Goal: Task Accomplishment & Management: Manage account settings

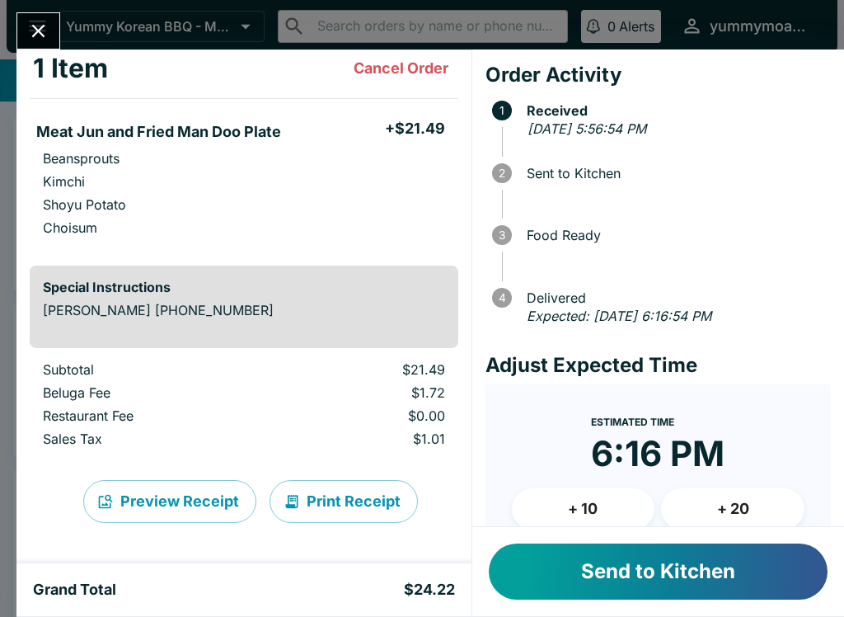
scroll to position [94, 0]
click at [609, 552] on button "Send to Kitchen" at bounding box center [658, 571] width 339 height 56
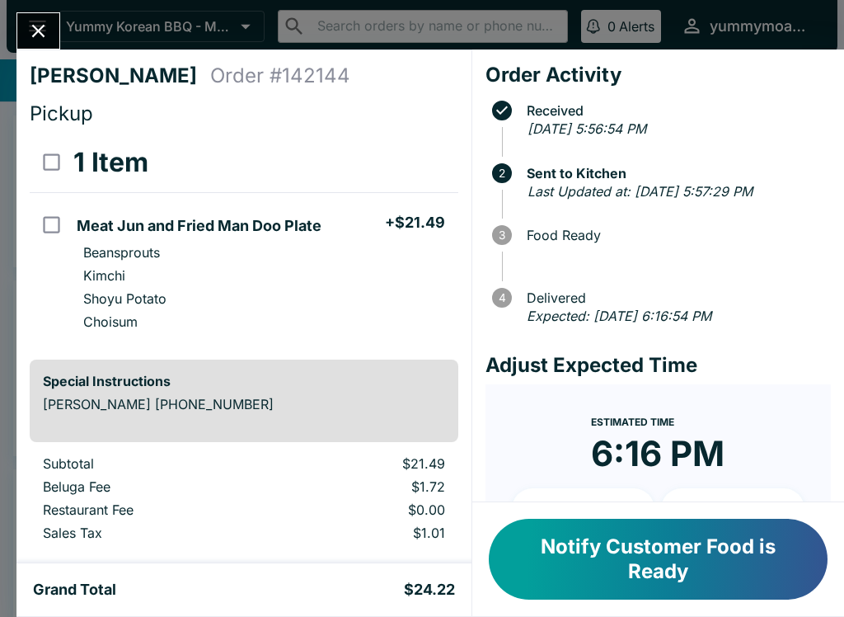
scroll to position [0, 0]
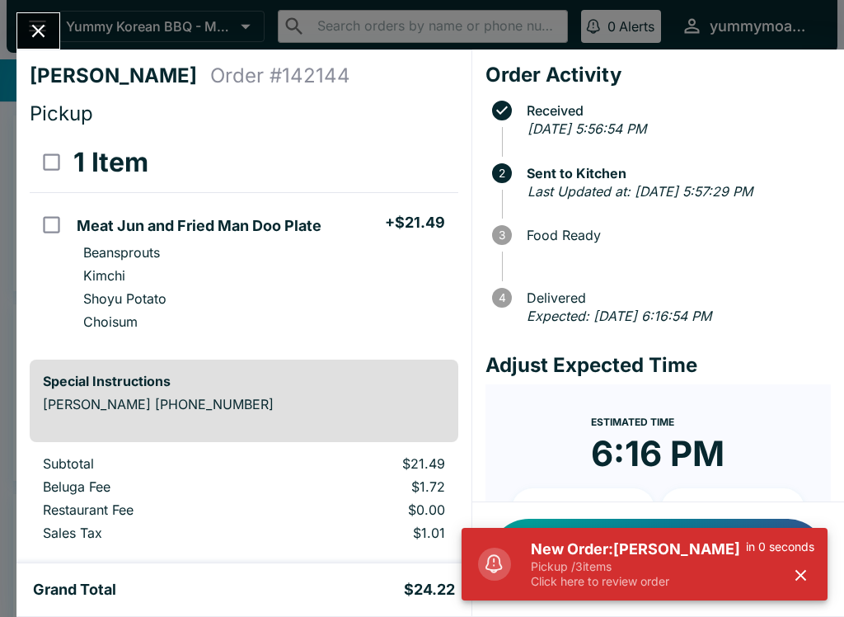
click at [610, 586] on p "Click here to review order" at bounding box center [638, 581] width 215 height 15
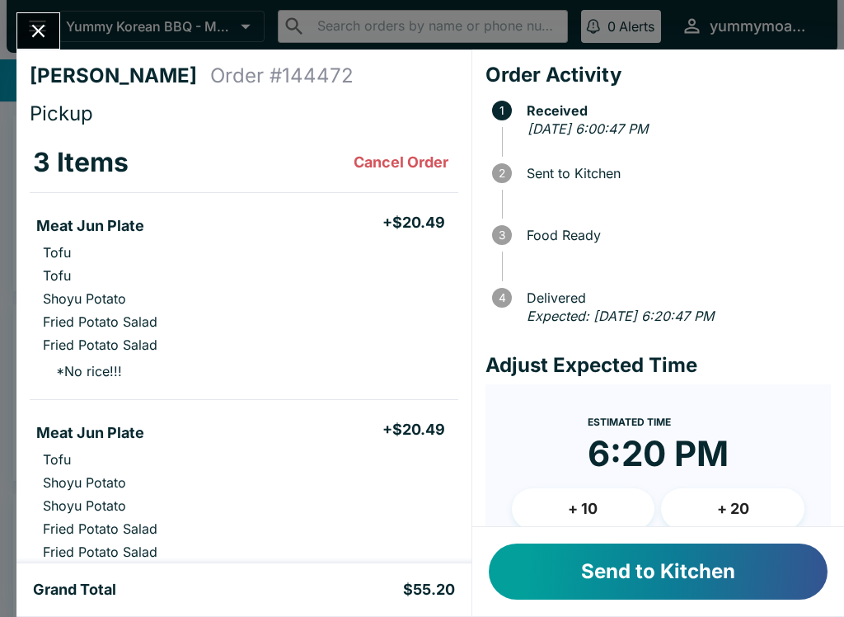
click at [670, 538] on div "Send to Kitchen" at bounding box center [658, 571] width 372 height 89
click at [688, 569] on button "Send to Kitchen" at bounding box center [658, 571] width 339 height 56
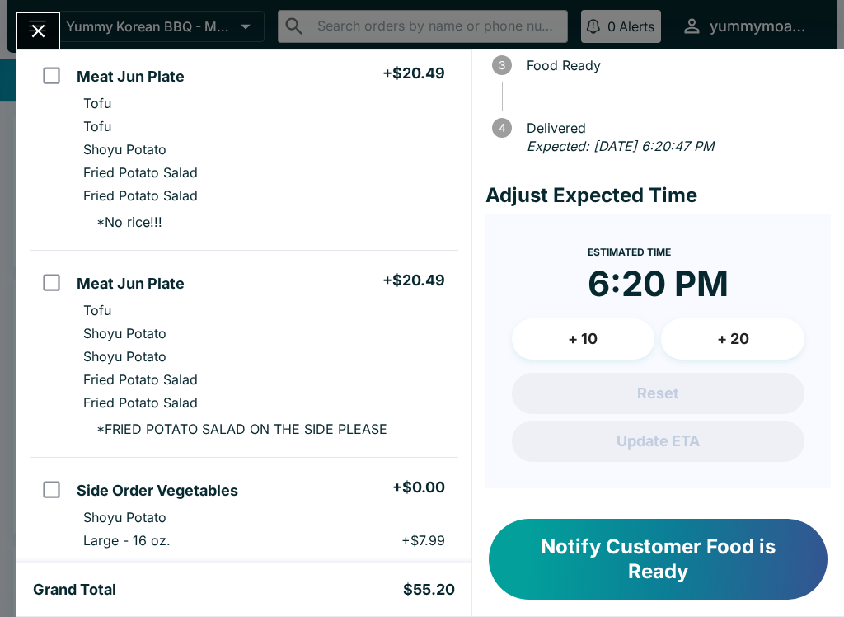
scroll to position [227, 0]
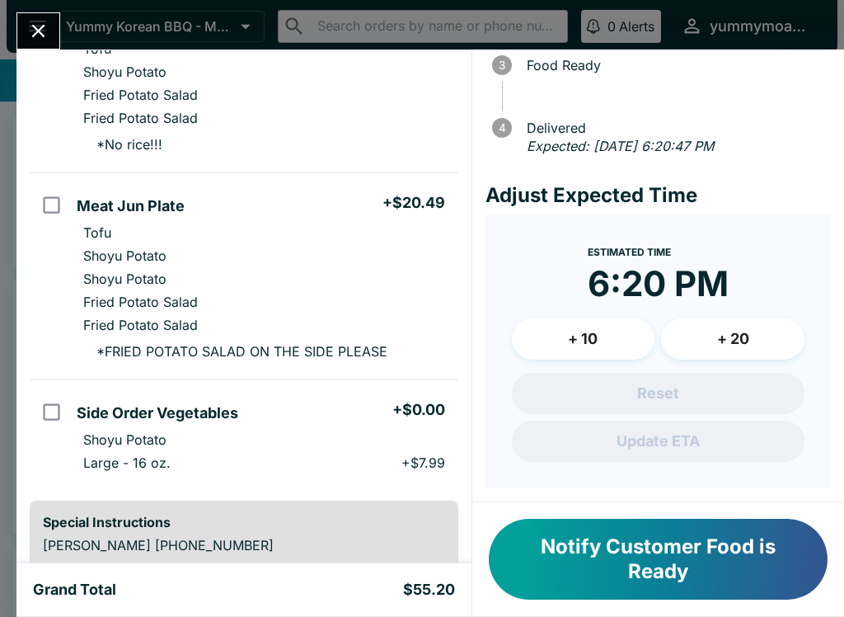
click at [8, 259] on div "[PERSON_NAME] Order # 144472 Pickup 3 Items Meat Jun Plate + $20.49 Tofu Tofu S…" at bounding box center [422, 308] width 844 height 617
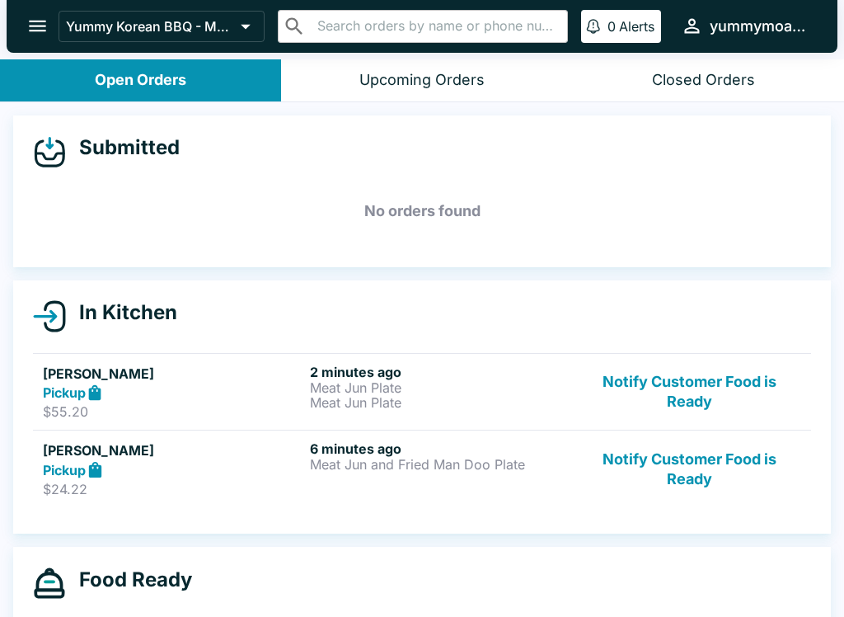
click at [260, 378] on h5 "[PERSON_NAME]" at bounding box center [173, 374] width 261 height 20
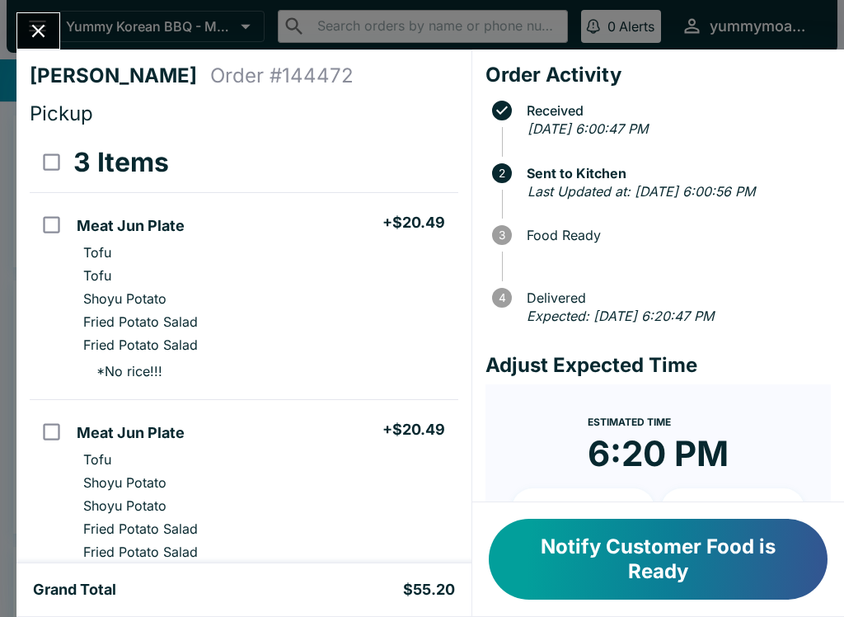
click at [35, 34] on icon "Close" at bounding box center [38, 31] width 13 height 13
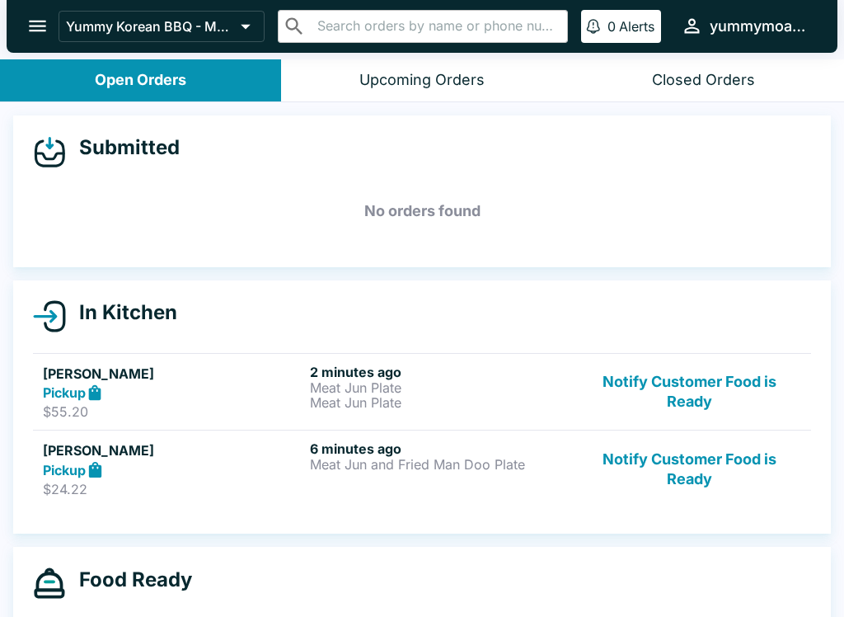
click at [204, 468] on div "Pickup" at bounding box center [173, 469] width 261 height 19
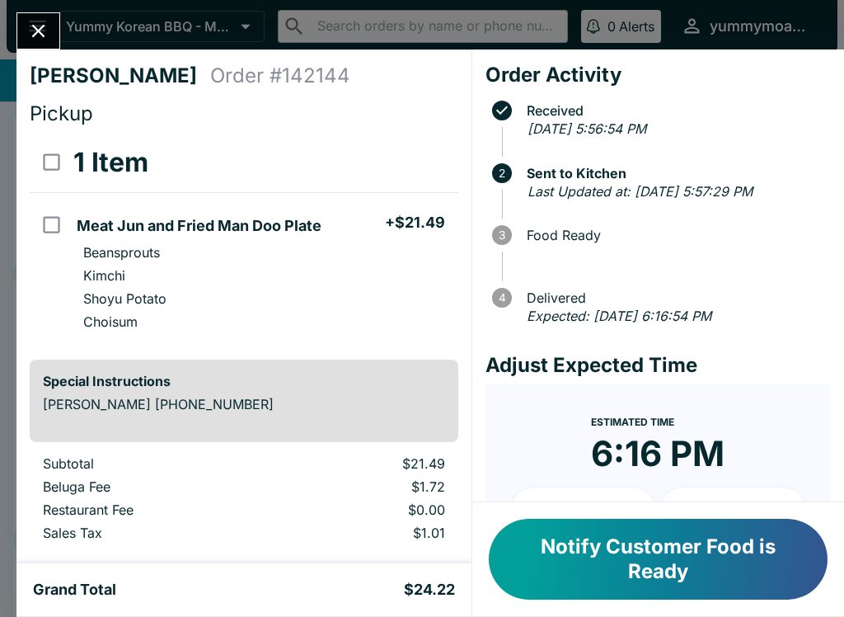
click at [678, 547] on button "Notify Customer Food is Ready" at bounding box center [658, 559] width 339 height 81
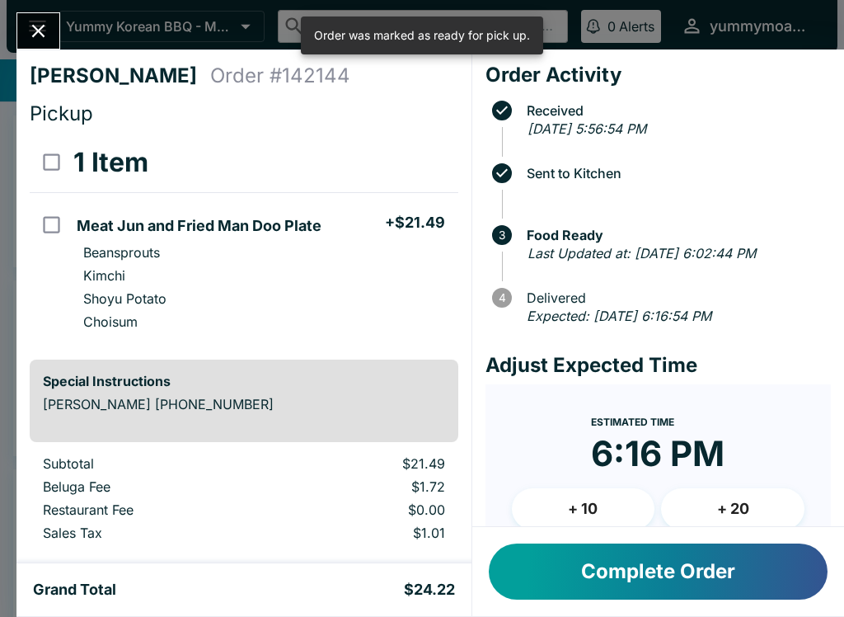
click at [51, 21] on button "Close" at bounding box center [38, 30] width 42 height 35
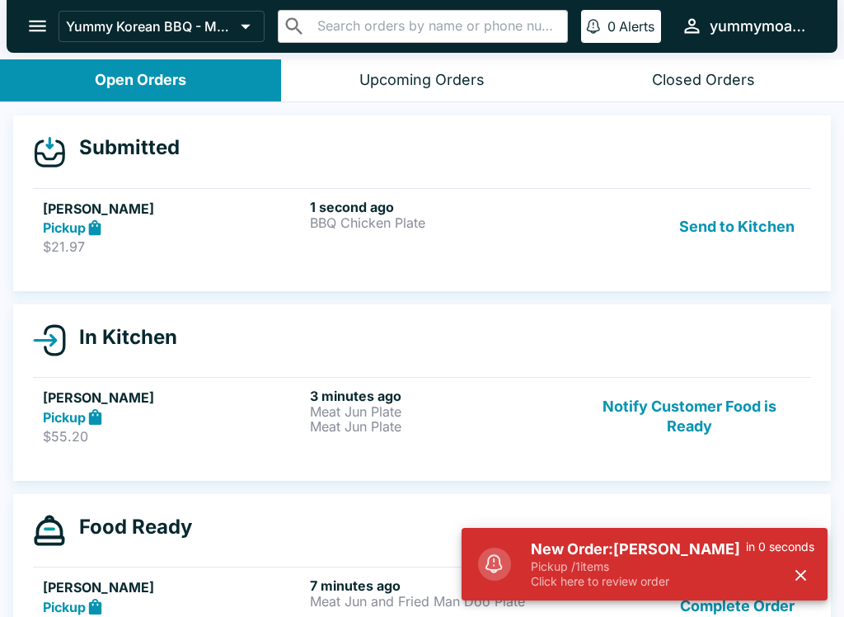
click at [752, 248] on button "Send to Kitchen" at bounding box center [737, 227] width 129 height 57
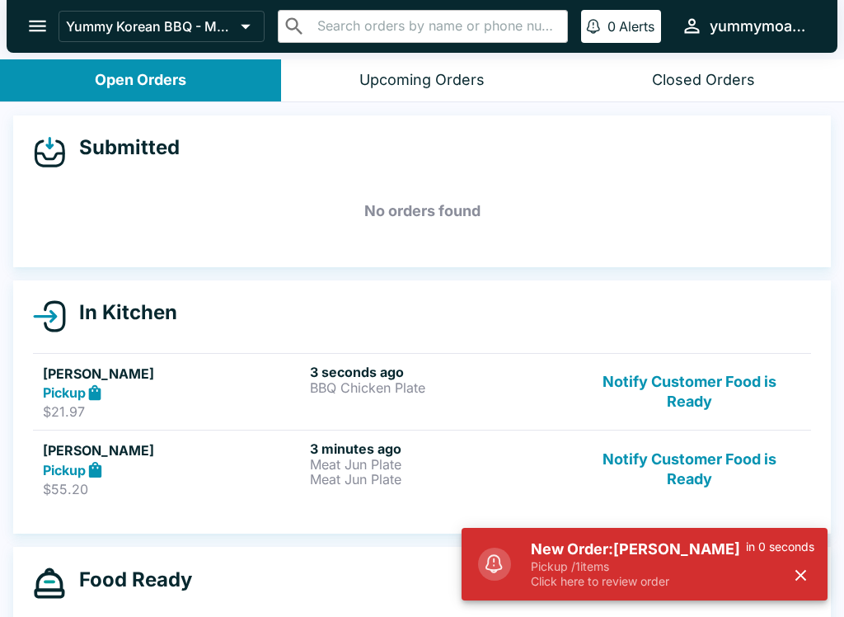
click at [317, 401] on div "3 seconds ago BBQ Chicken Plate" at bounding box center [440, 392] width 261 height 57
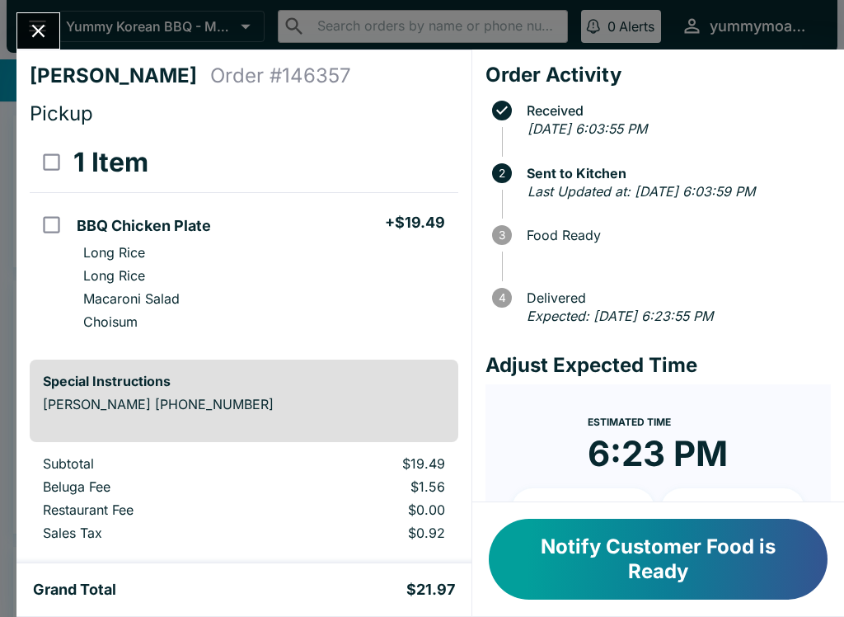
click at [37, 38] on icon "Close" at bounding box center [38, 31] width 22 height 22
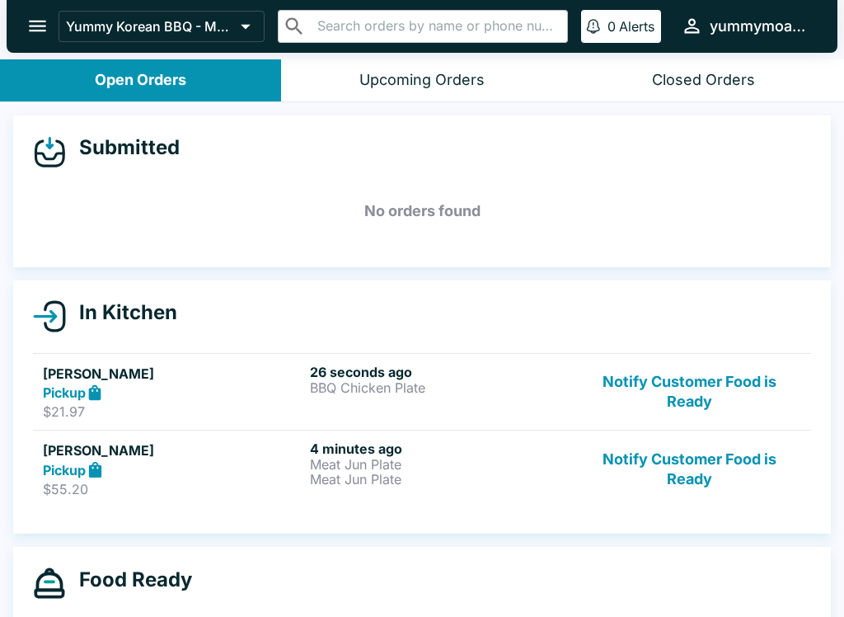
click at [333, 493] on div "4 minutes ago Meat Jun Plate Meat Jun Plate" at bounding box center [440, 468] width 261 height 57
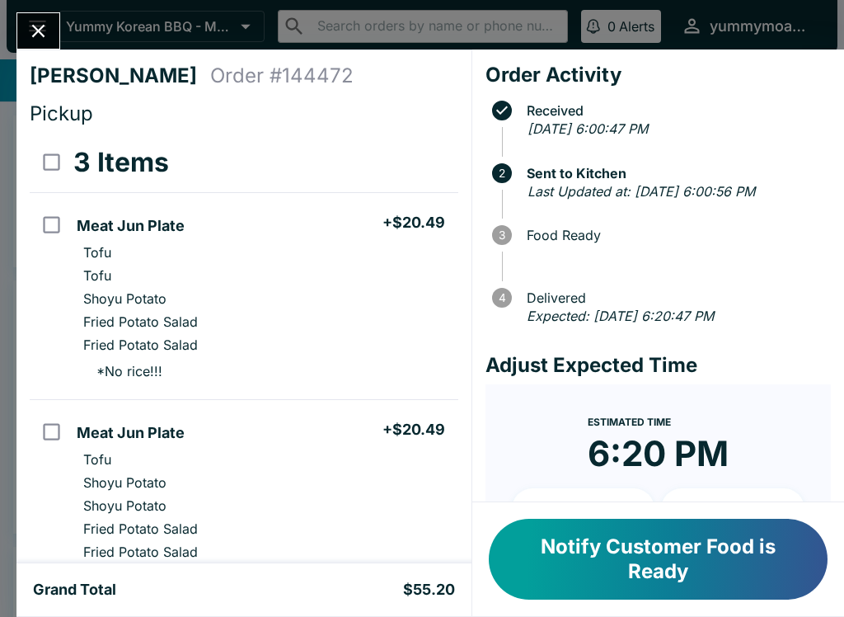
click at [54, 36] on button "Close" at bounding box center [38, 30] width 42 height 35
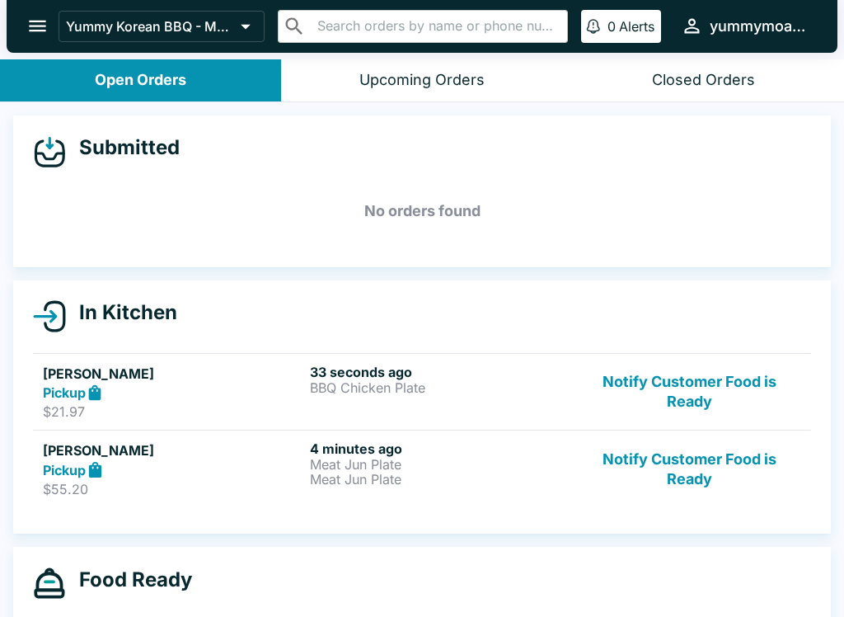
click at [402, 362] on link "[PERSON_NAME] Pickup $21.97 33 seconds ago BBQ Chicken Plate Notify Customer Fo…" at bounding box center [422, 392] width 778 height 78
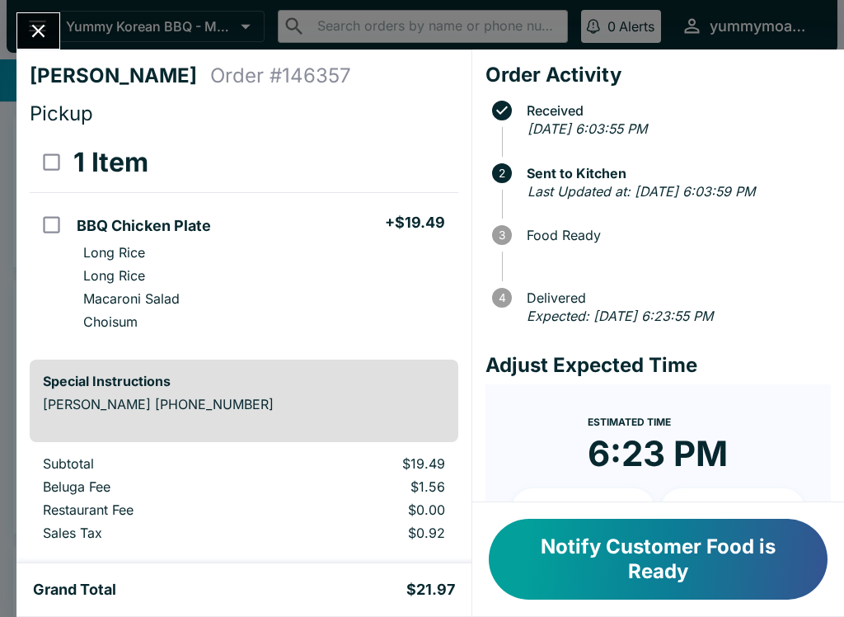
click at [32, 30] on icon "Close" at bounding box center [38, 31] width 22 height 22
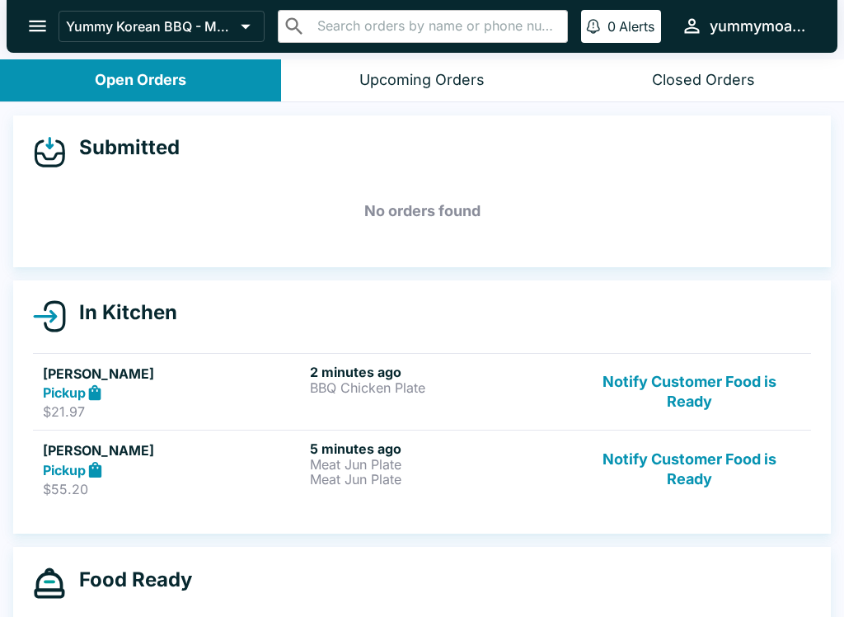
click at [115, 381] on h5 "[PERSON_NAME]" at bounding box center [173, 374] width 261 height 20
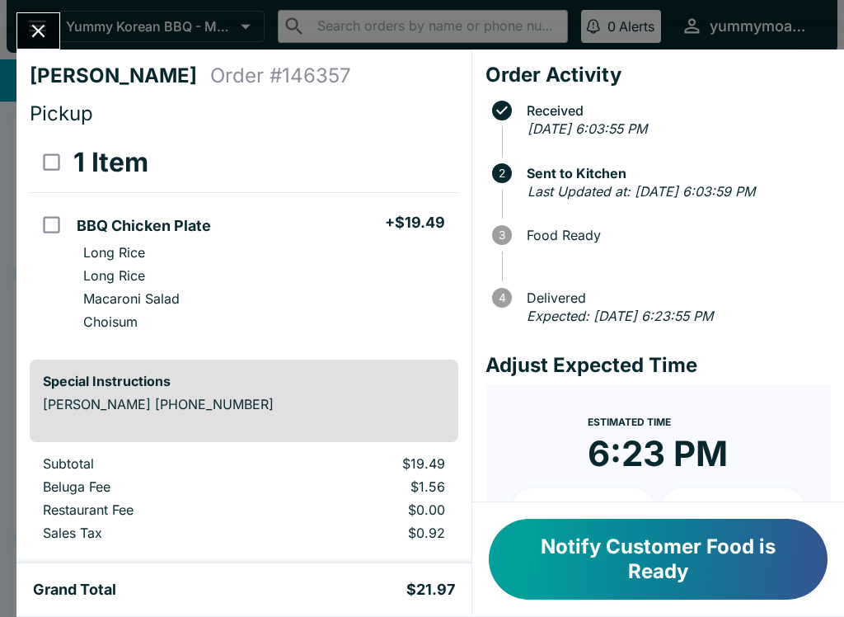
click at [37, 26] on icon "Close" at bounding box center [38, 31] width 22 height 22
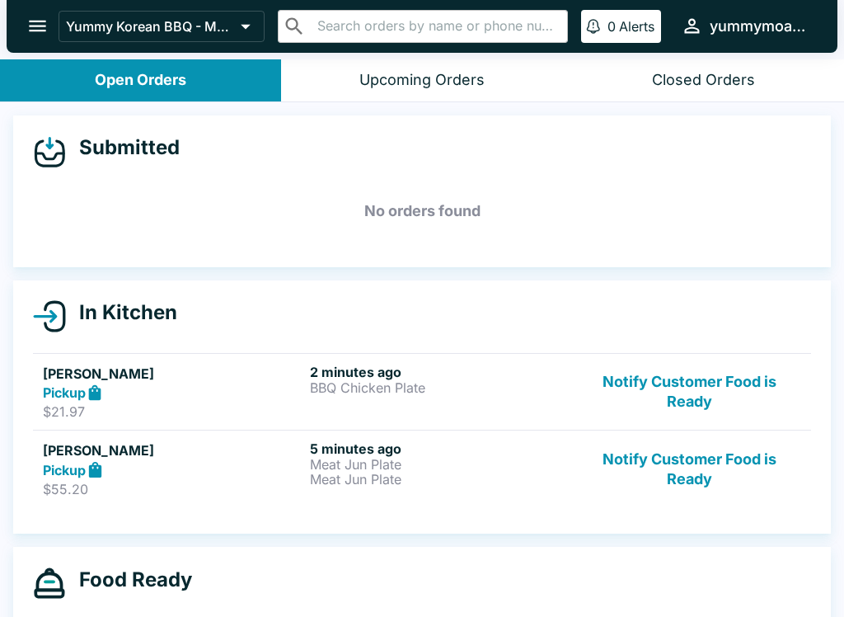
click at [83, 463] on strong "Pickup" at bounding box center [64, 470] width 43 height 16
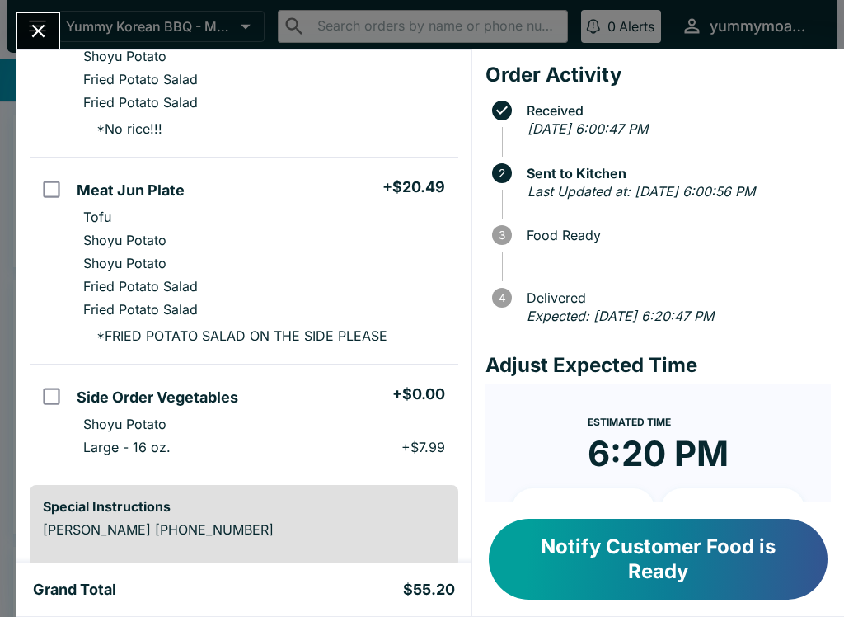
scroll to position [284, 0]
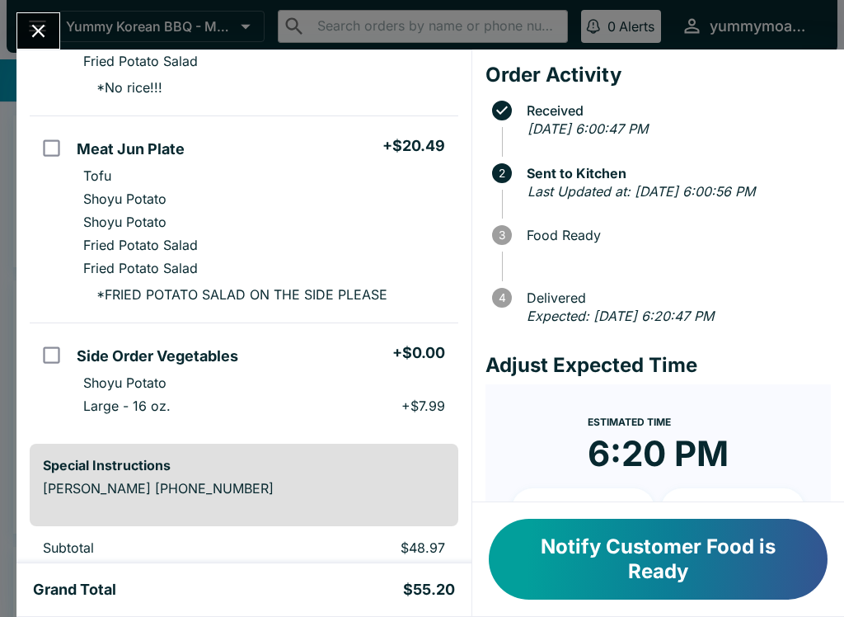
click at [32, 34] on icon "Close" at bounding box center [38, 31] width 22 height 22
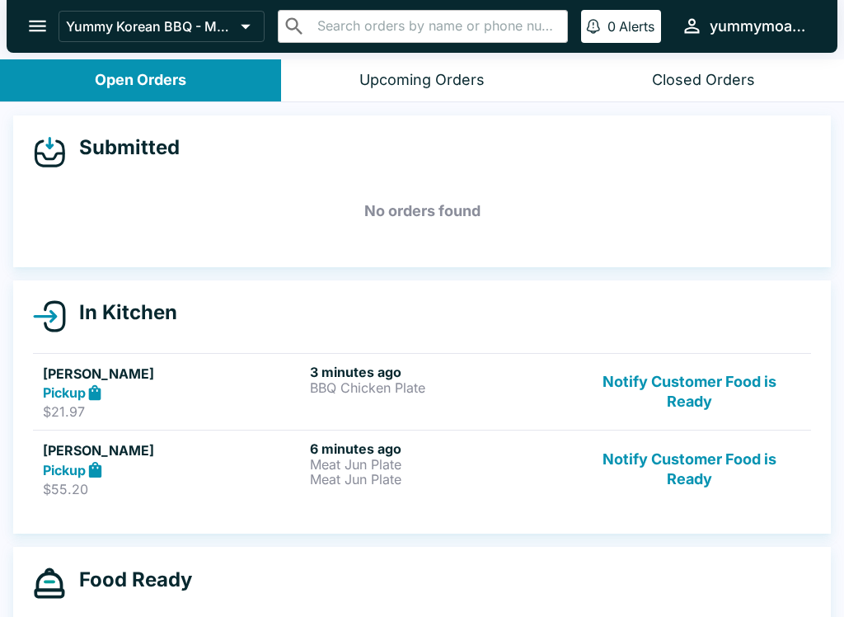
click at [720, 388] on button "Notify Customer Food is Ready" at bounding box center [689, 392] width 223 height 57
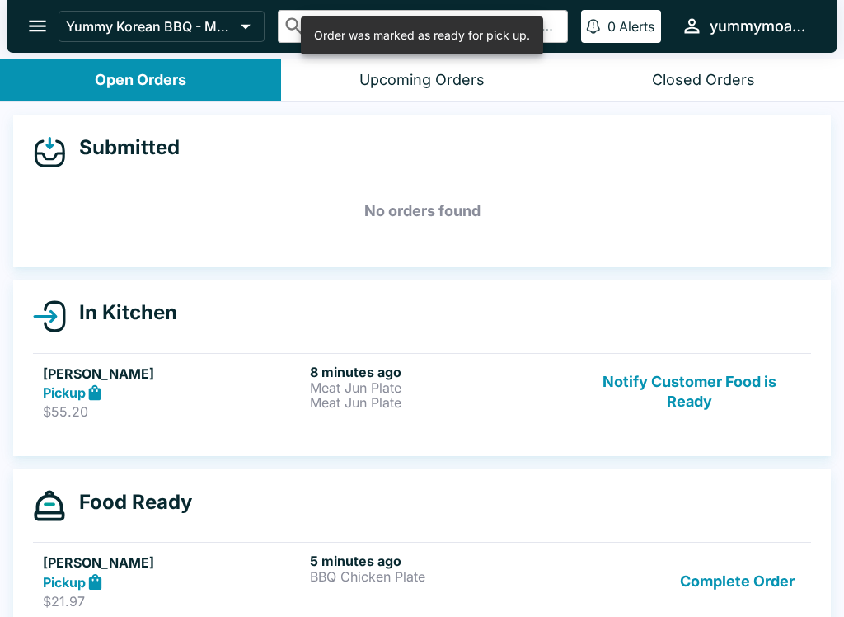
click at [717, 391] on button "Notify Customer Food is Ready" at bounding box center [689, 392] width 223 height 57
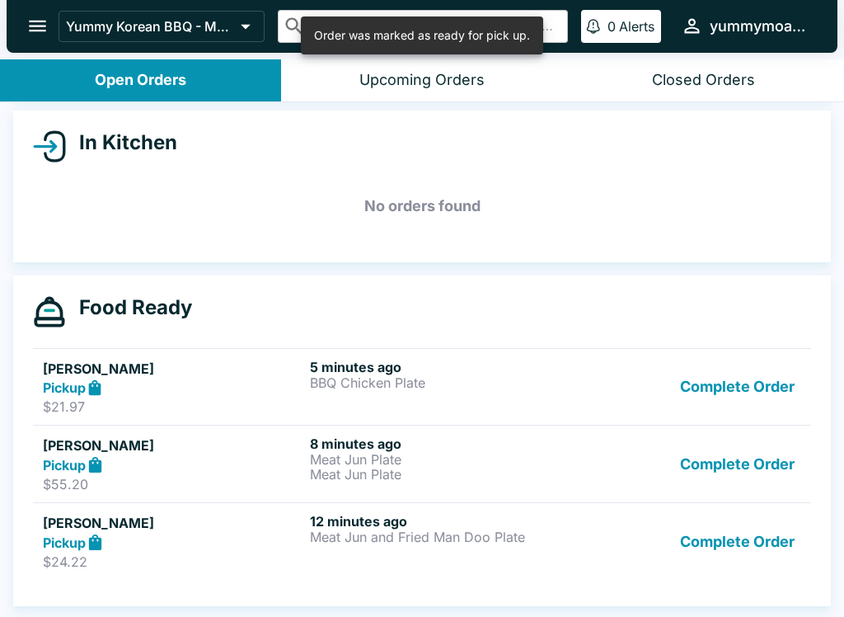
scroll to position [170, 0]
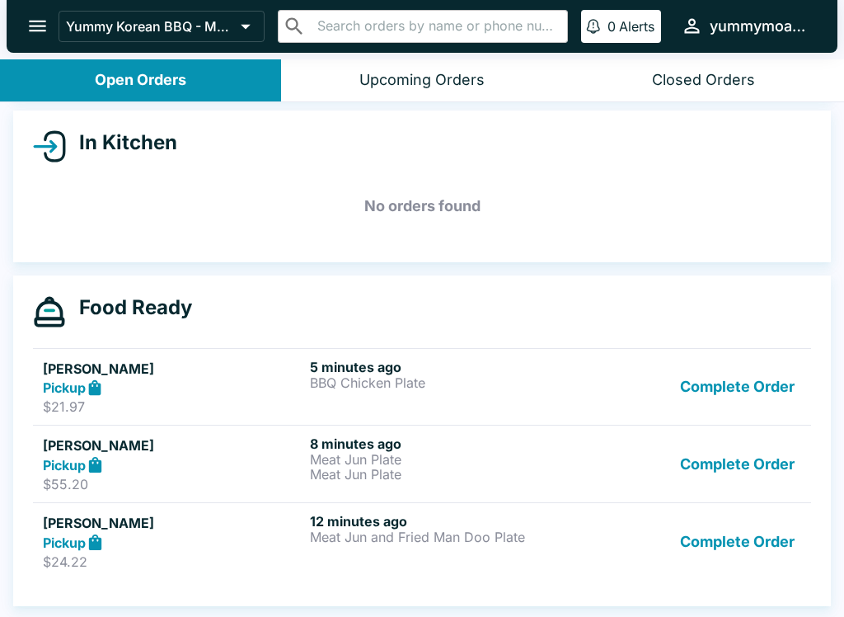
click at [478, 535] on p "Meat Jun and Fried Man Doo Plate" at bounding box center [440, 536] width 261 height 15
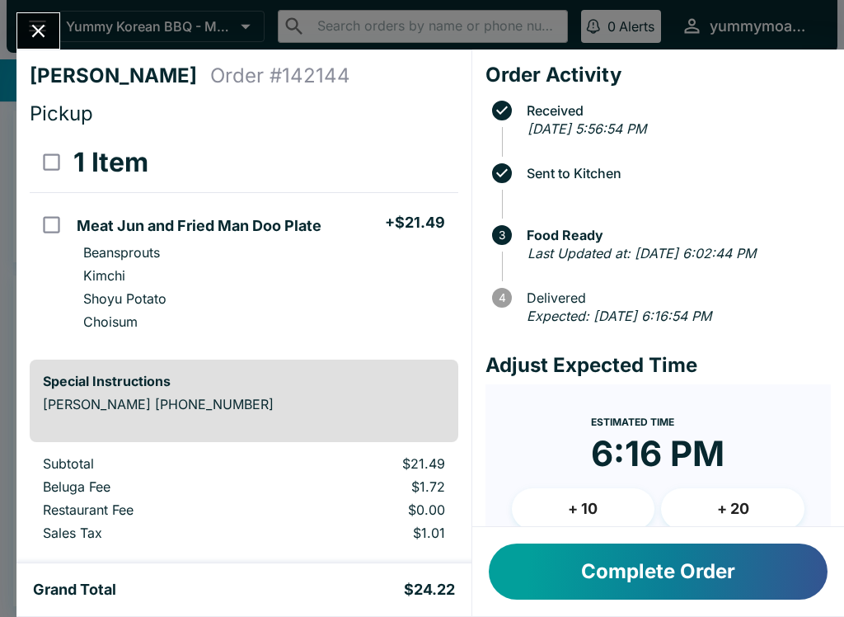
click at [28, 21] on icon "Close" at bounding box center [38, 31] width 22 height 22
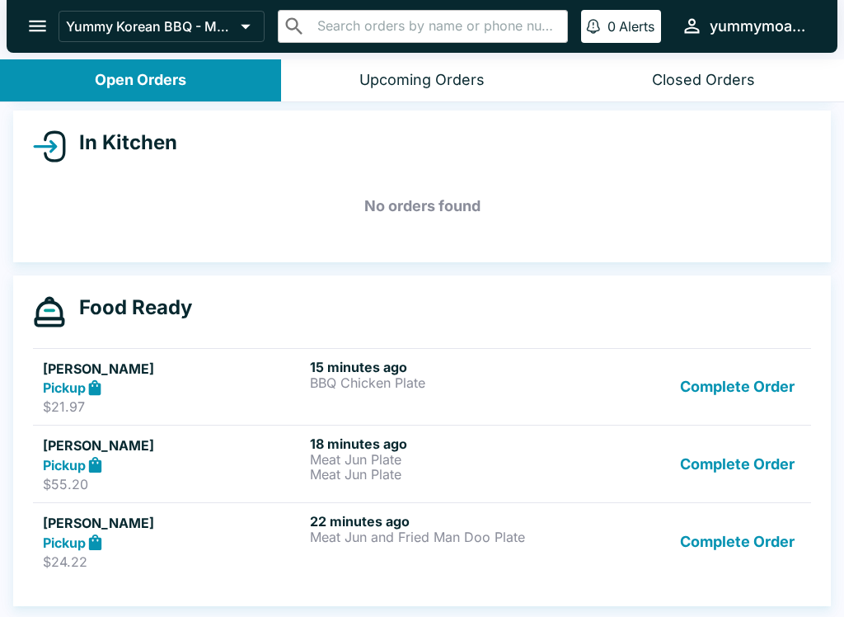
click at [142, 371] on h5 "[PERSON_NAME]" at bounding box center [173, 369] width 261 height 20
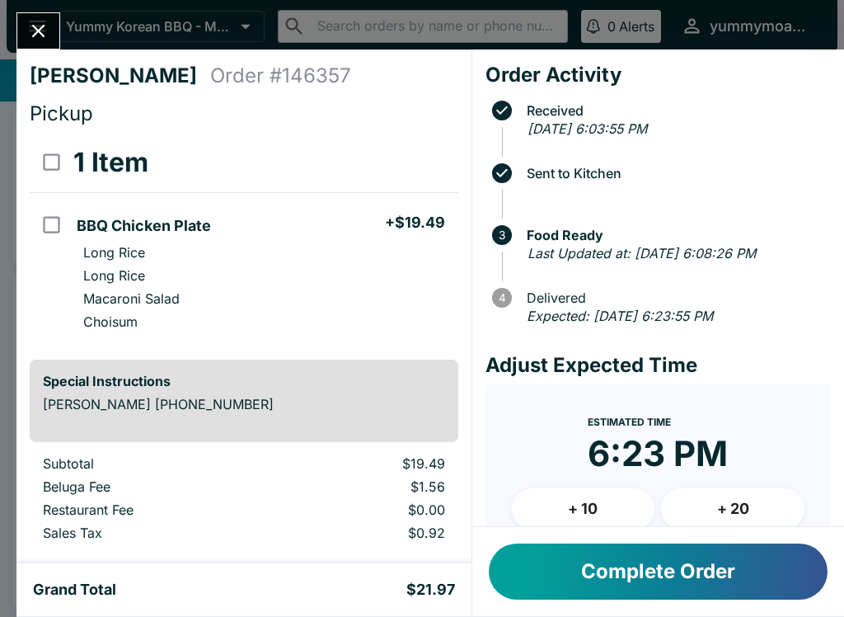
click at [42, 16] on button "Close" at bounding box center [38, 30] width 42 height 35
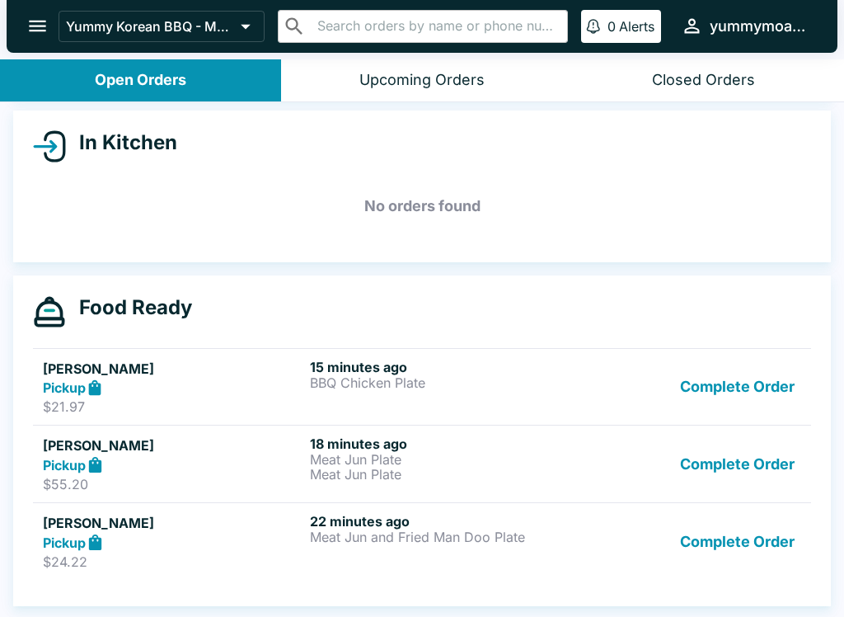
click at [758, 383] on button "Complete Order" at bounding box center [738, 387] width 128 height 57
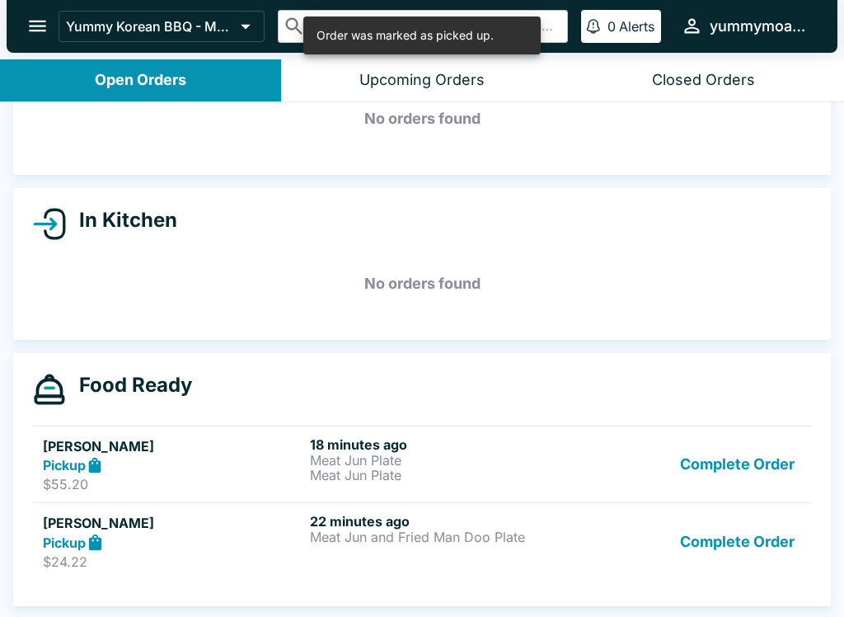
click at [735, 463] on button "Complete Order" at bounding box center [738, 464] width 128 height 57
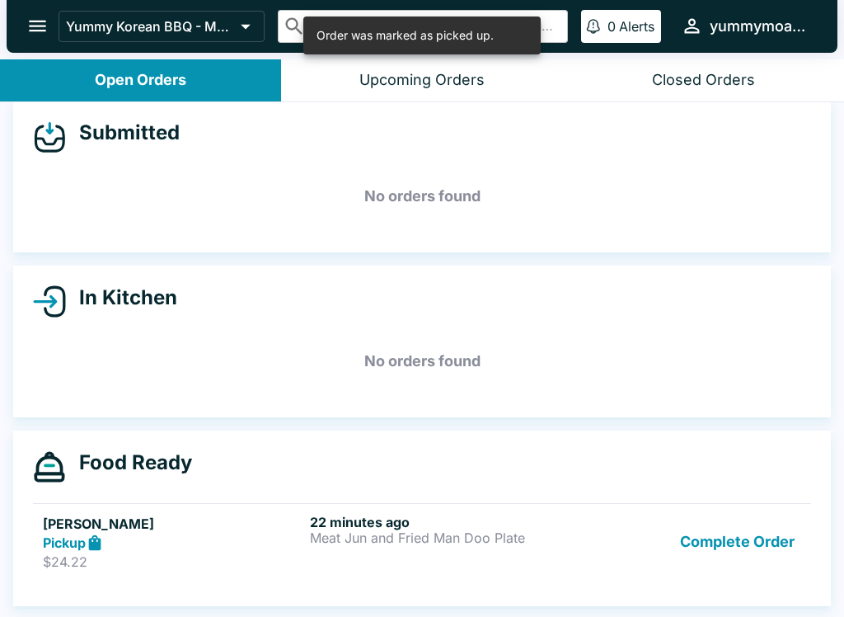
scroll to position [15, 0]
click at [760, 559] on button "Complete Order" at bounding box center [738, 542] width 128 height 57
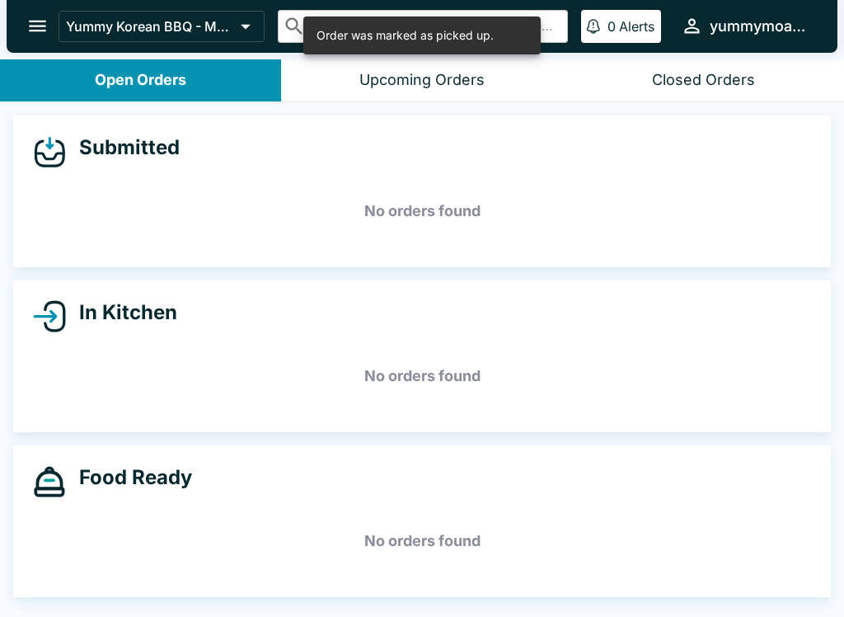
scroll to position [0, 0]
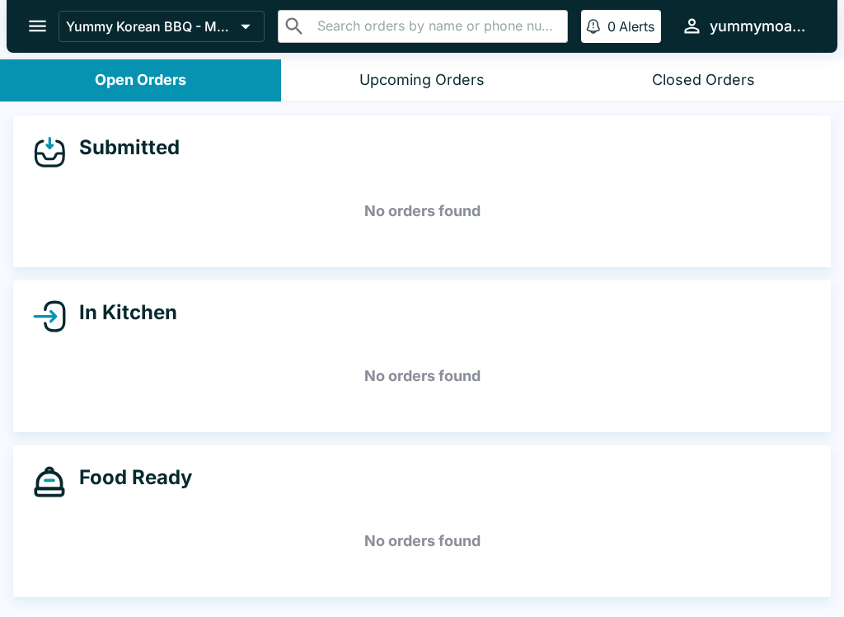
click at [438, 79] on div "Upcoming Orders" at bounding box center [422, 80] width 125 height 19
